Goal: Task Accomplishment & Management: Use online tool/utility

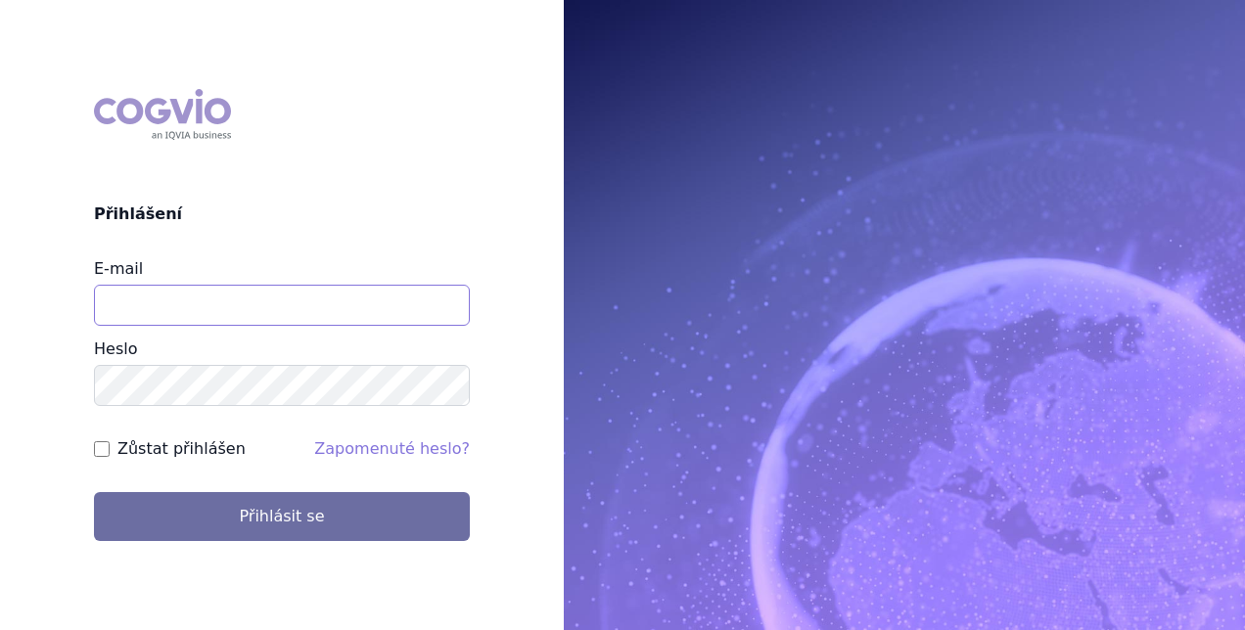
click at [261, 309] on input "E-mail" at bounding box center [282, 305] width 376 height 41
type input "R"
type input "g"
type input "petra.galusova@sobi.com"
click at [94, 492] on button "Přihlásit se" at bounding box center [282, 516] width 376 height 49
